Goal: Task Accomplishment & Management: Complete application form

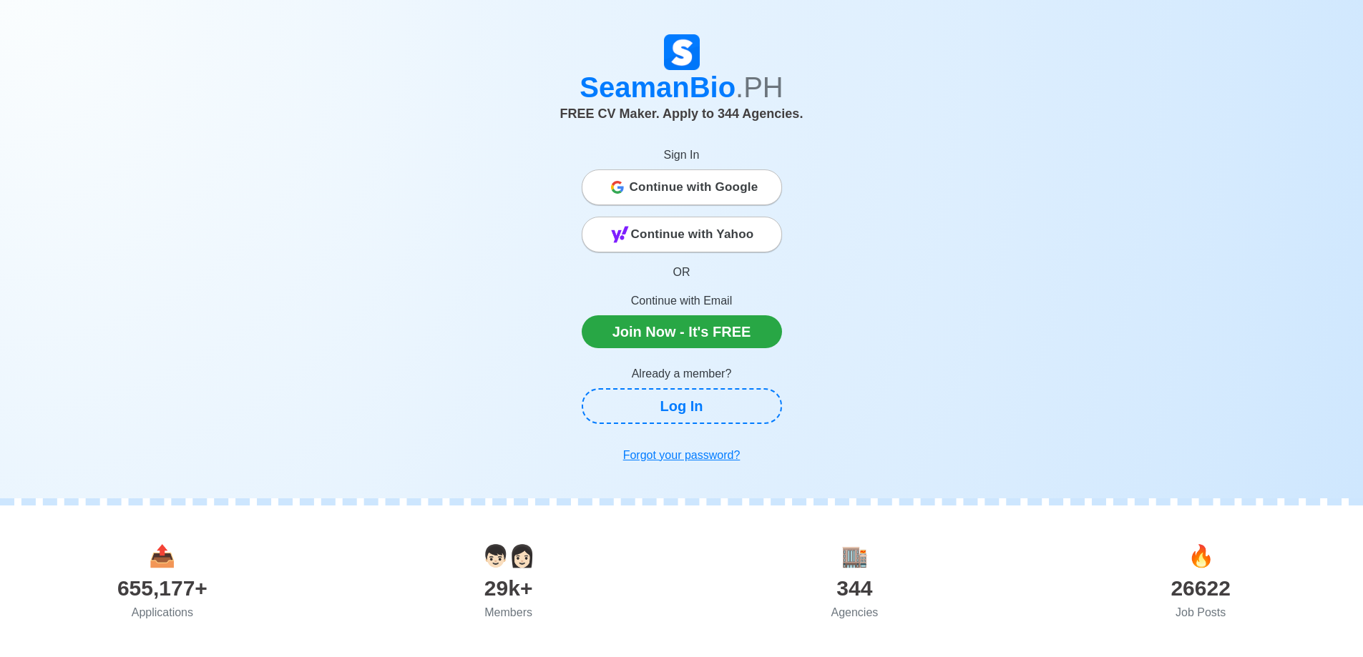
click at [702, 185] on span "Continue with Google" at bounding box center [693, 187] width 129 height 29
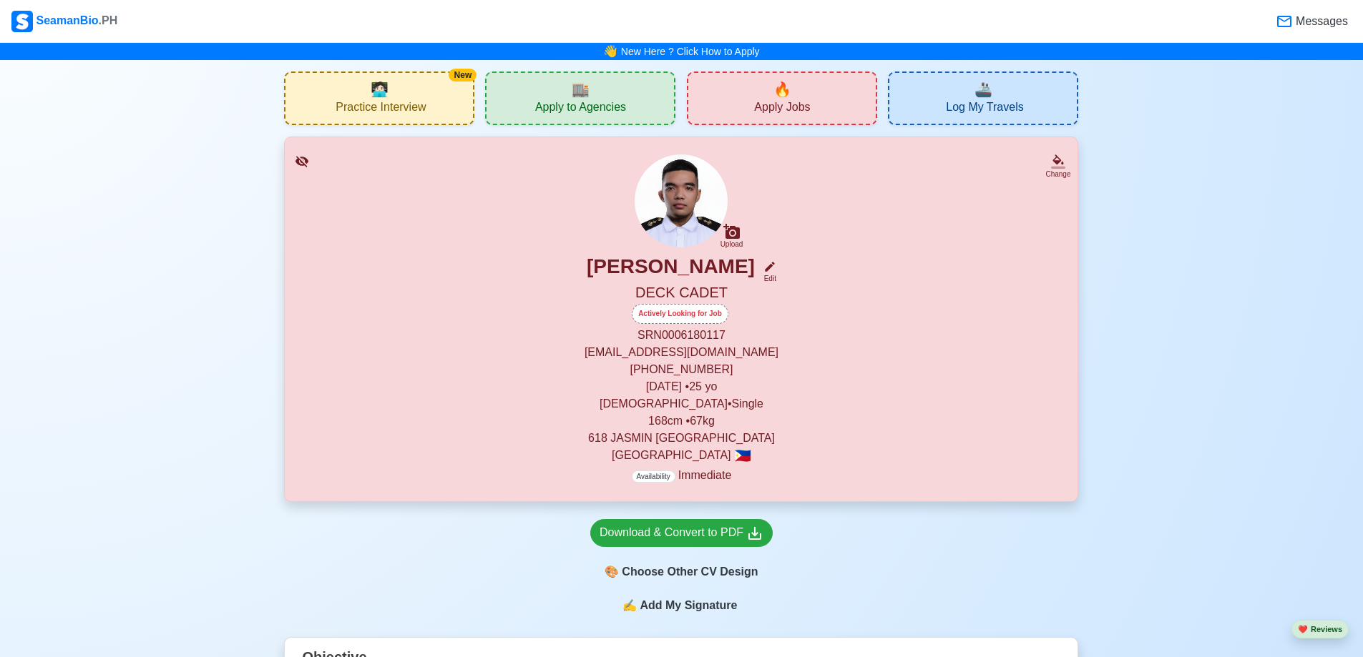
click at [592, 97] on div "🏬 Apply to Agencies" at bounding box center [580, 99] width 190 height 54
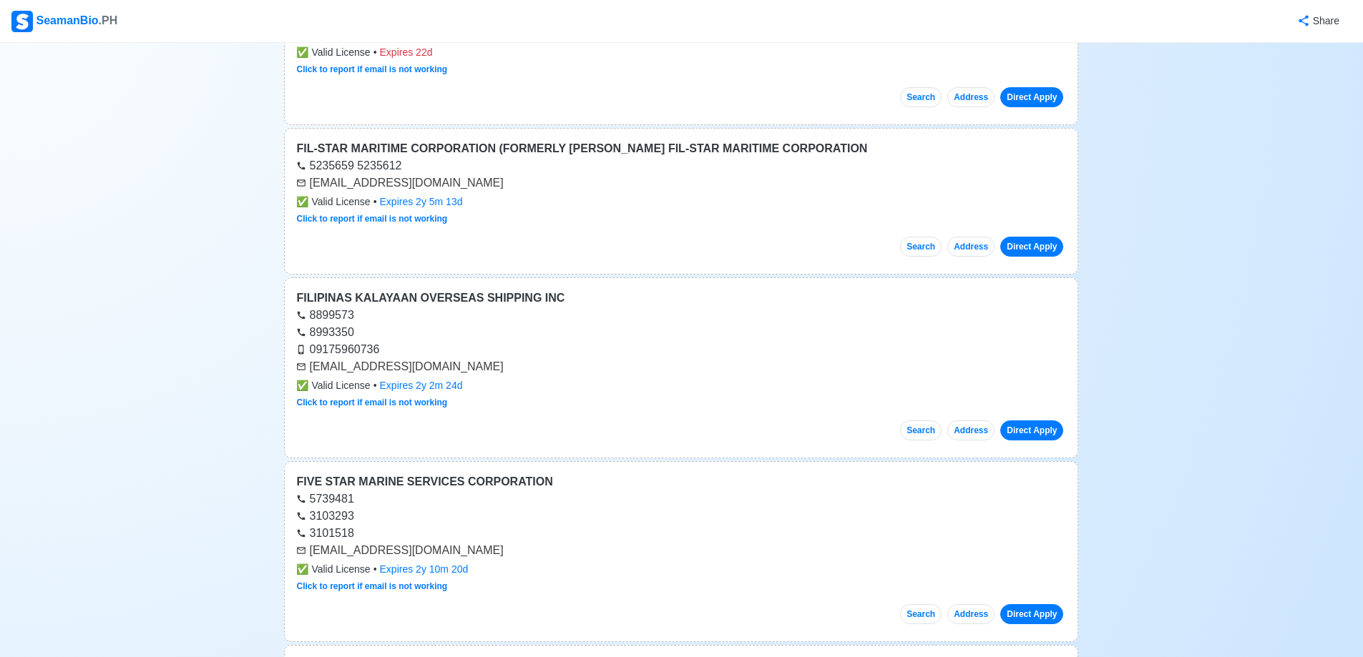
scroll to position [3576, 0]
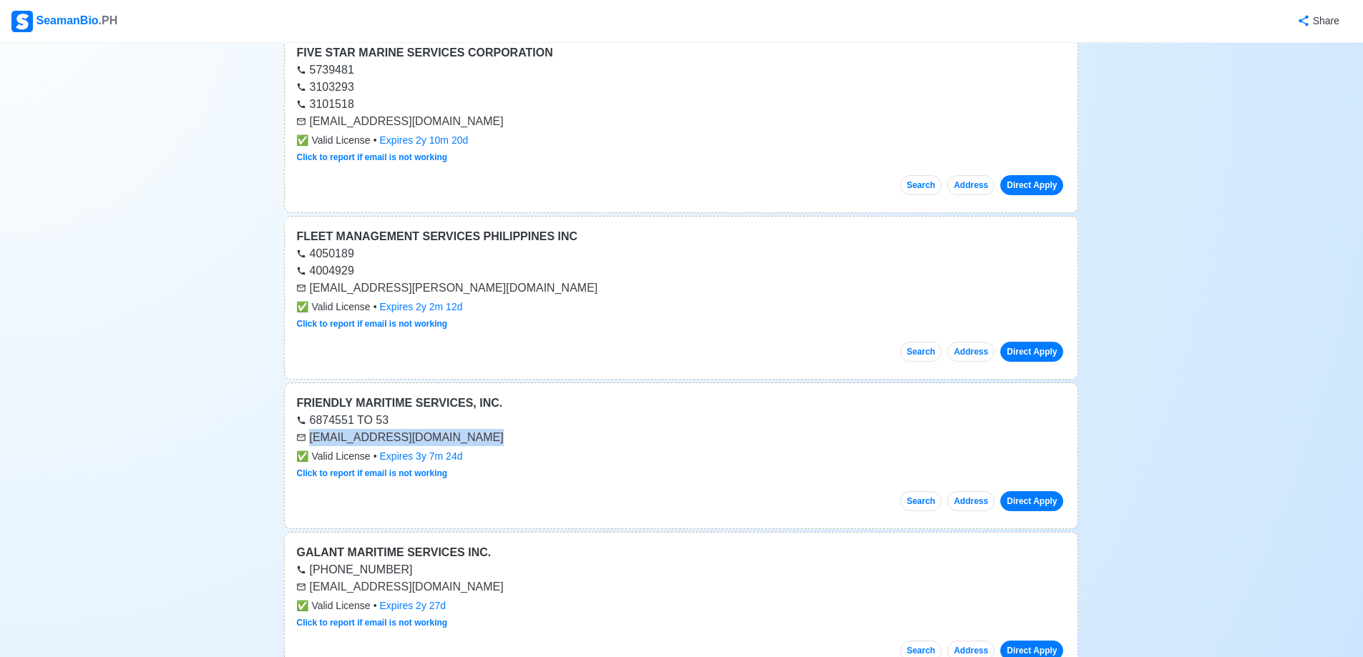
drag, startPoint x: 308, startPoint y: 438, endPoint x: 519, endPoint y: 439, distance: 210.3
click at [519, 439] on div "recruitment@friendmar.com.ph" at bounding box center [681, 437] width 770 height 17
copy div "recruitment@friendmar.com.ph"
